Goal: Check status: Check status

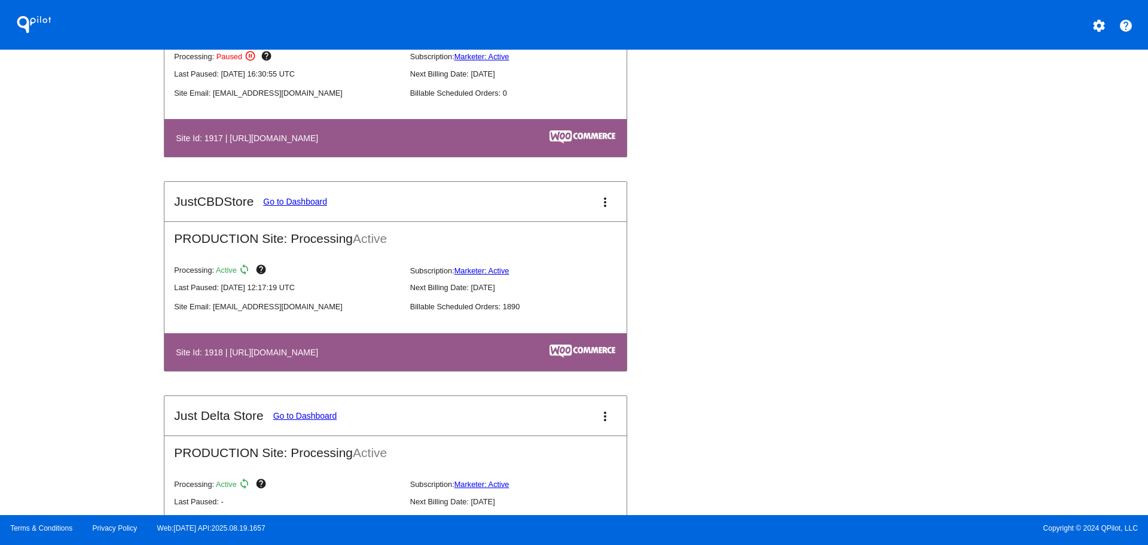
scroll to position [1376, 0]
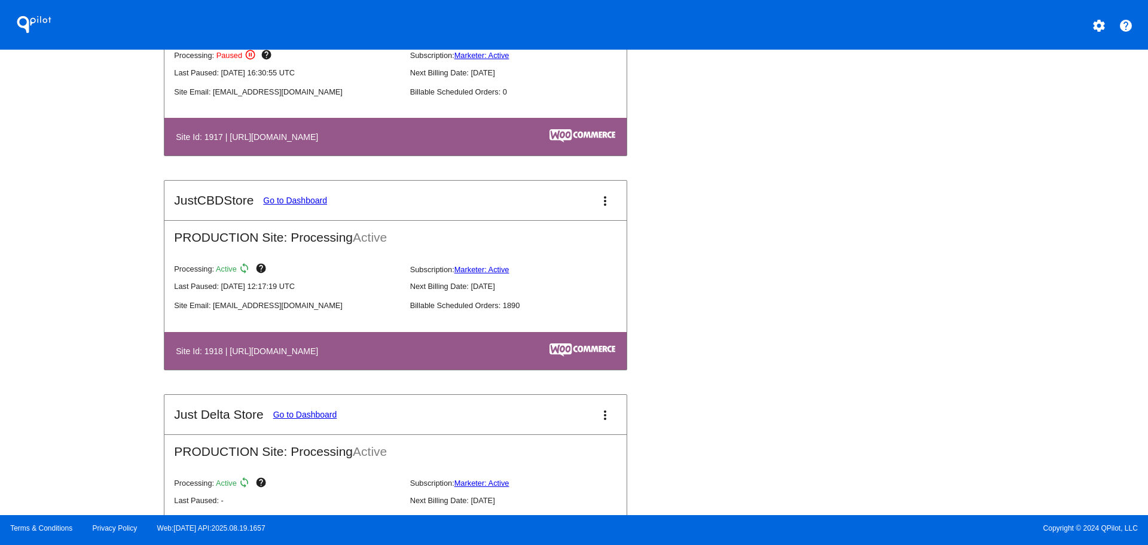
click at [300, 203] on link "Go to Dashboard" at bounding box center [295, 201] width 64 height 10
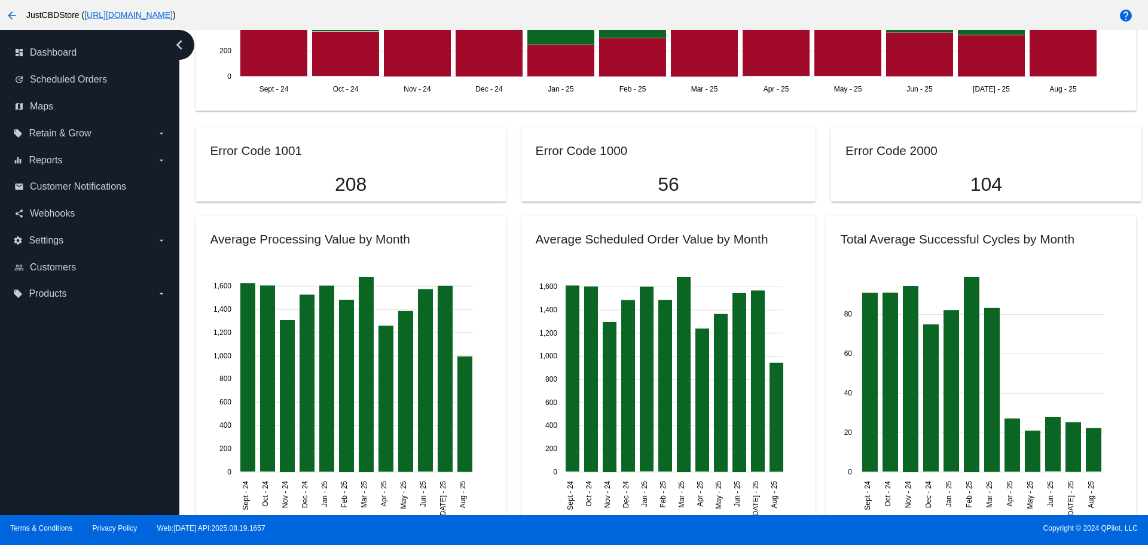
scroll to position [1077, 0]
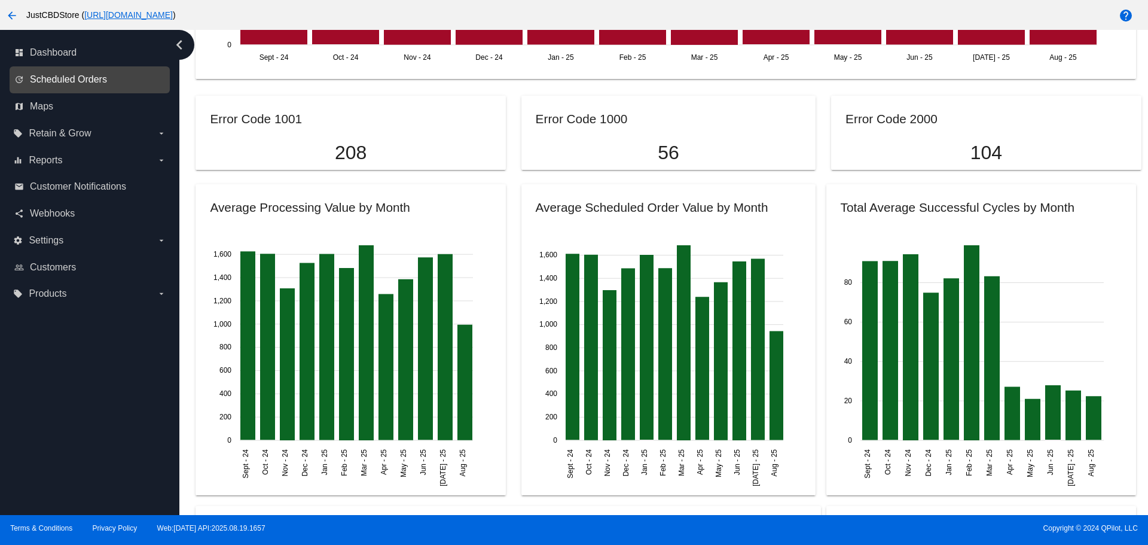
click at [101, 83] on span "Scheduled Orders" at bounding box center [68, 79] width 77 height 11
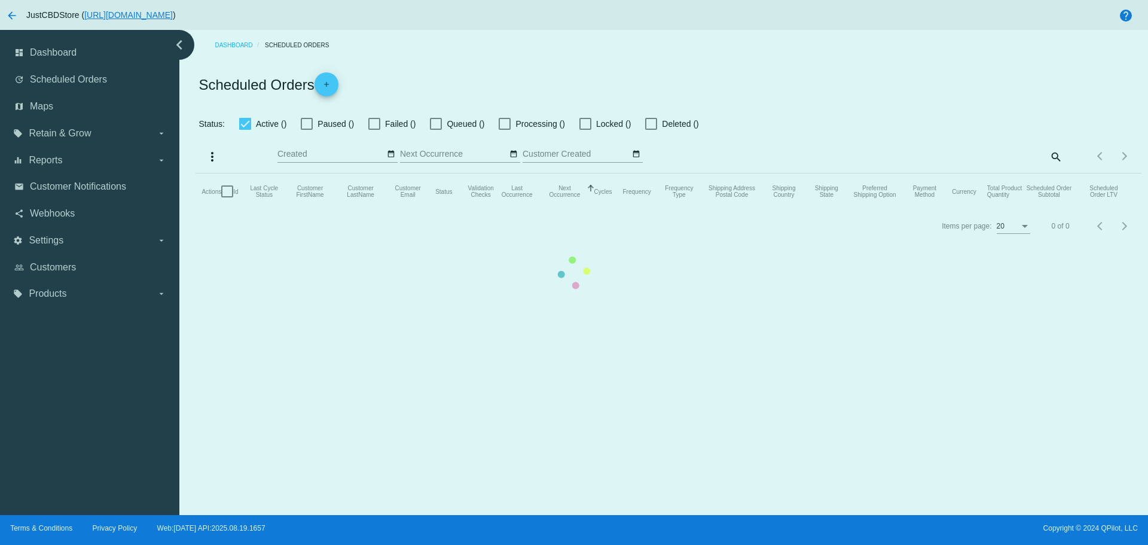
checkbox input "false"
checkbox input "true"
